Goal: Task Accomplishment & Management: Use online tool/utility

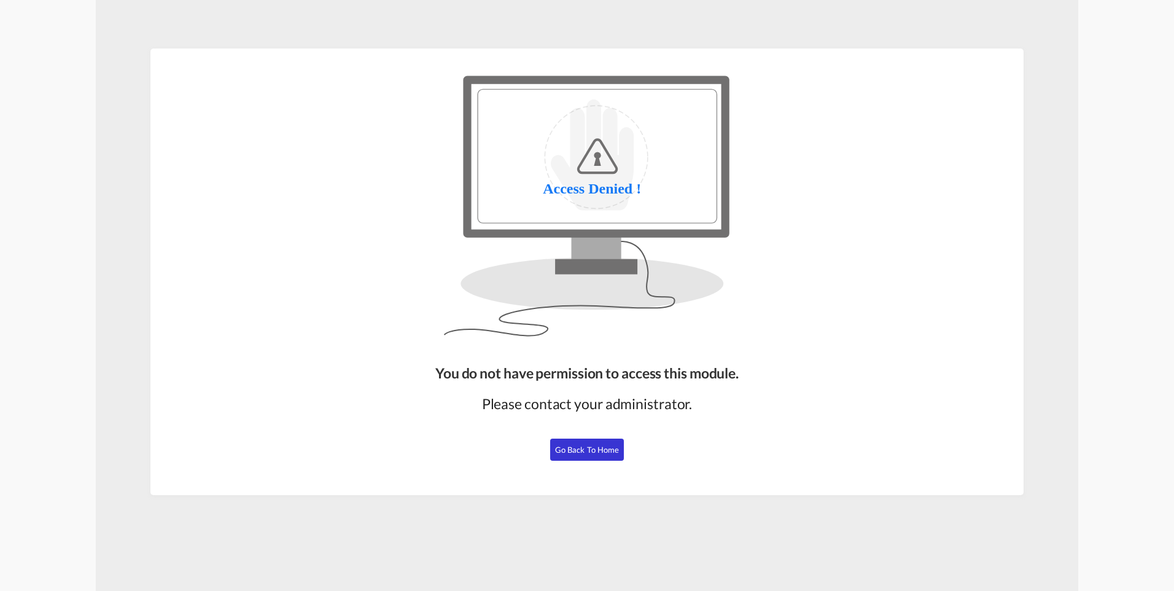
click at [592, 449] on span "Go Back to Home" at bounding box center [587, 450] width 64 height 10
